Goal: Information Seeking & Learning: Learn about a topic

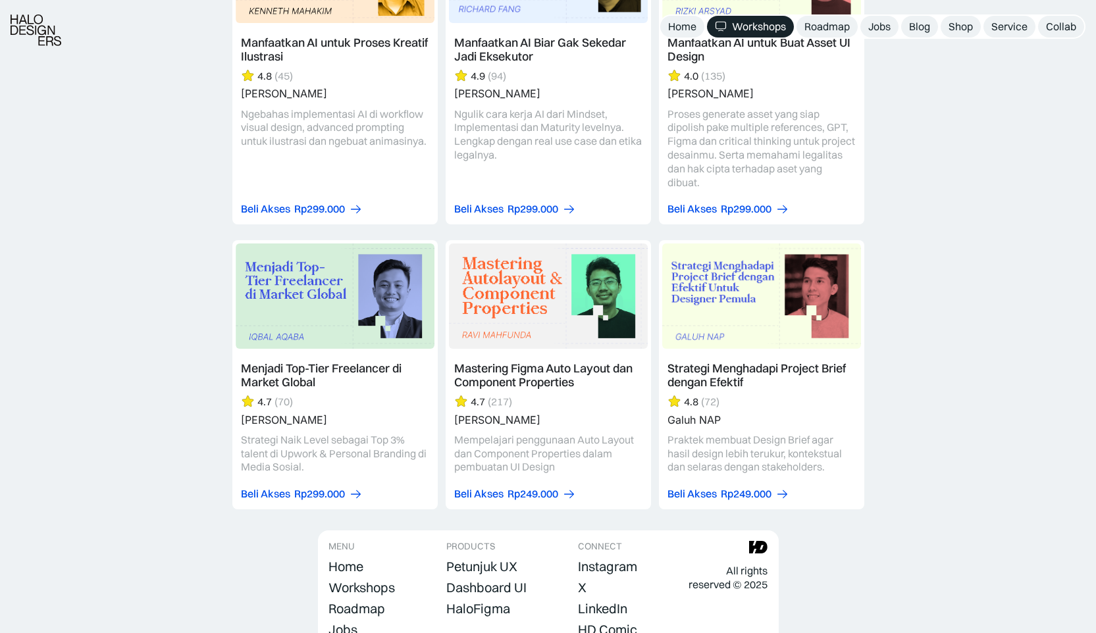
scroll to position [3969, 0]
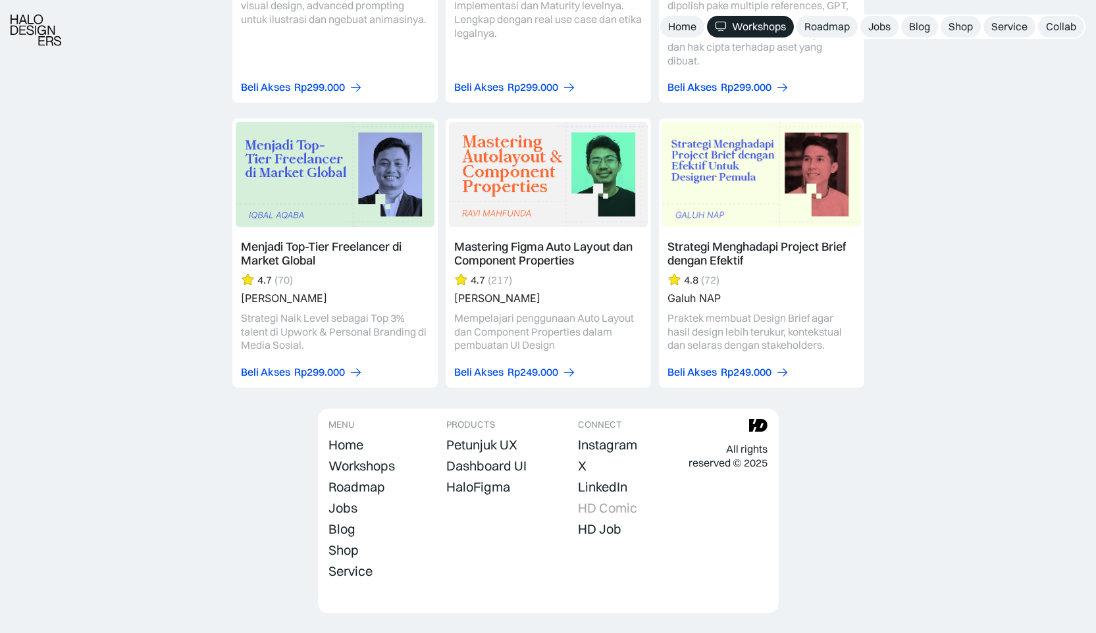
click at [616, 500] on div "HD Comic" at bounding box center [607, 508] width 59 height 16
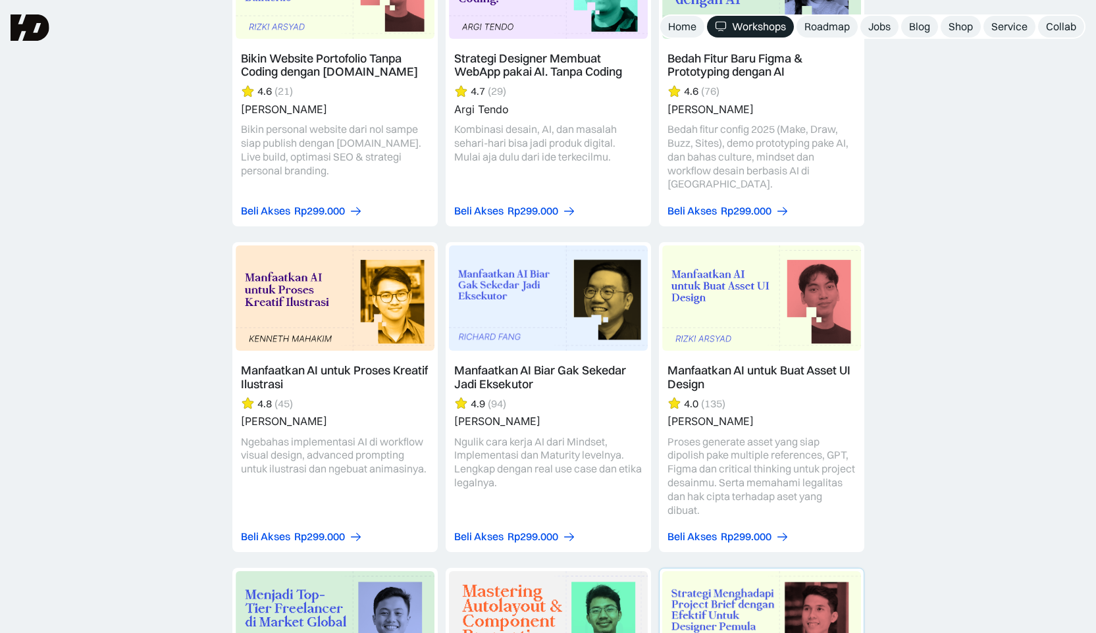
scroll to position [3496, 0]
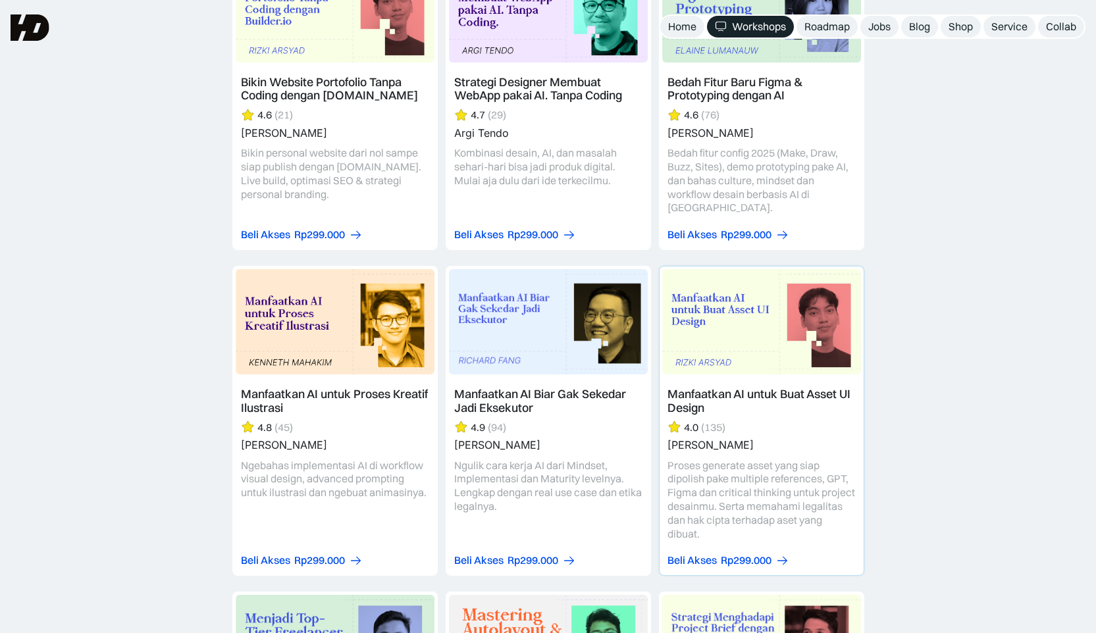
click at [738, 299] on link at bounding box center [761, 421] width 204 height 309
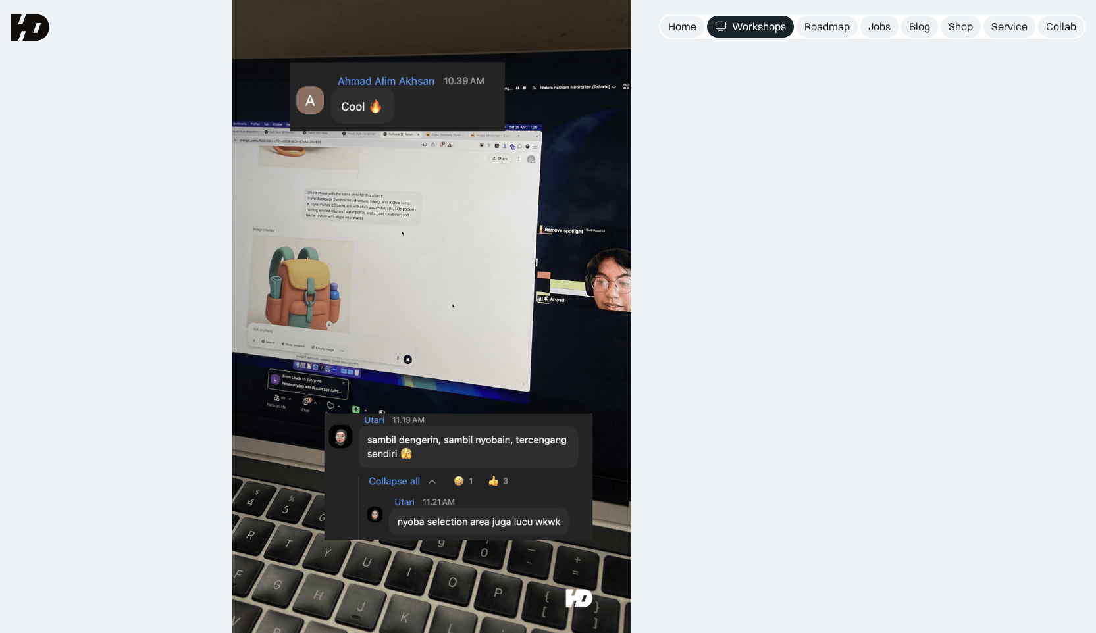
scroll to position [746, 0]
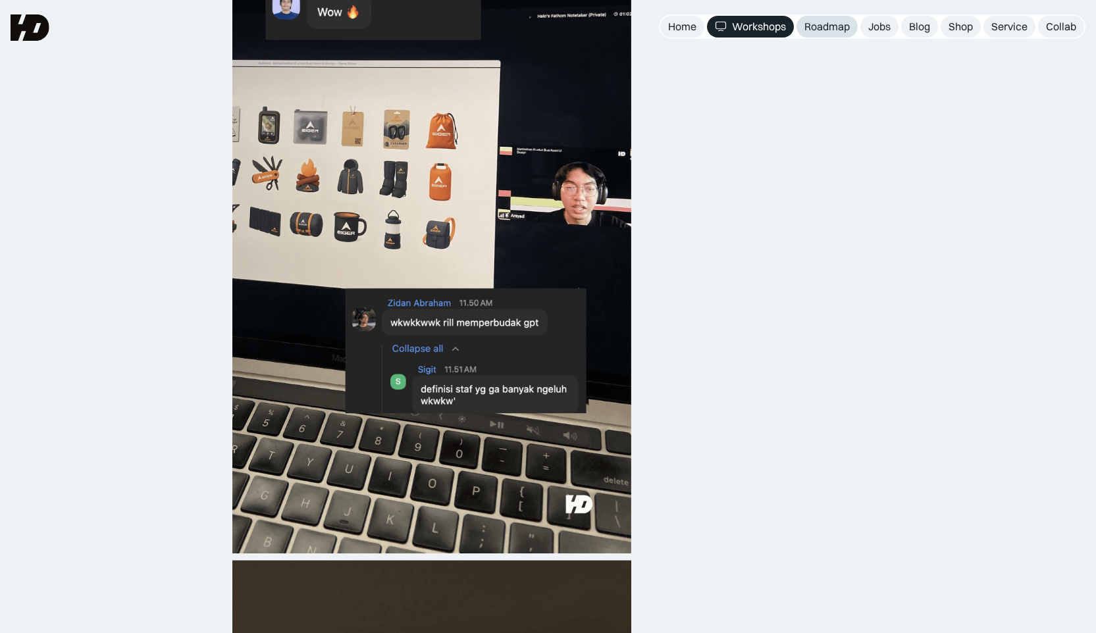
click at [829, 21] on div "Roadmap" at bounding box center [826, 27] width 45 height 14
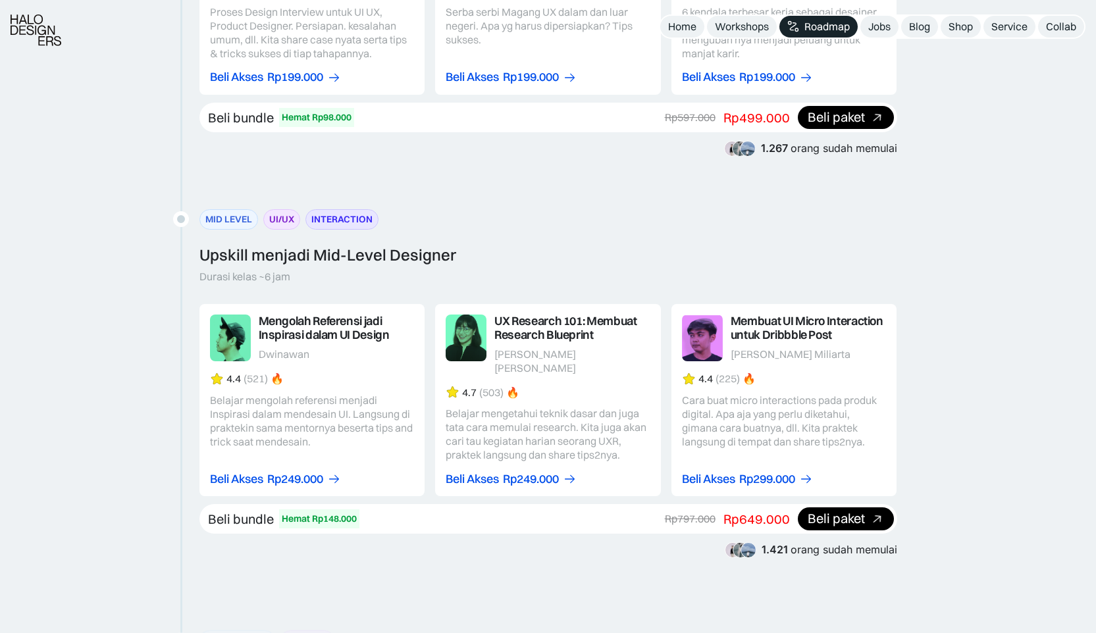
scroll to position [1576, 0]
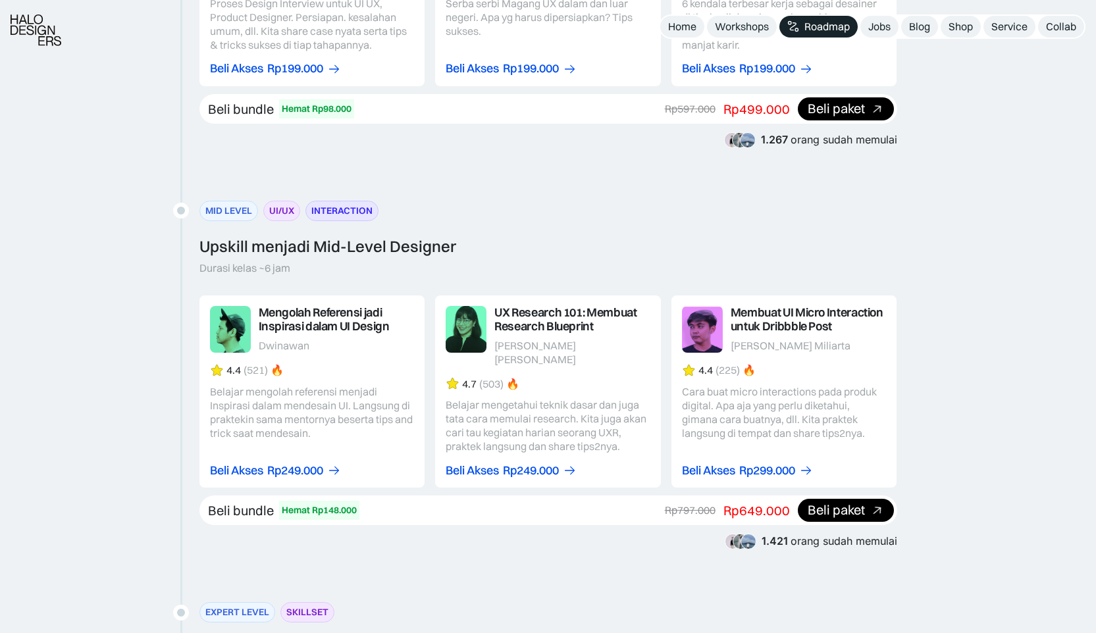
click at [291, 324] on link at bounding box center [312, 392] width 226 height 192
